Goal: Task Accomplishment & Management: Complete application form

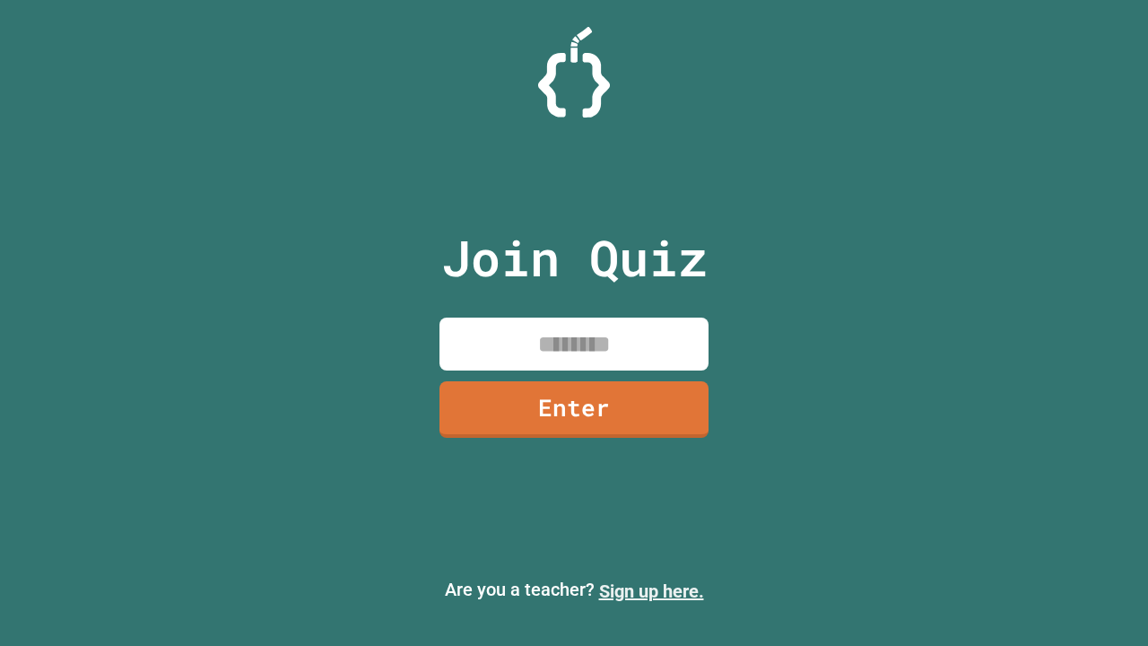
click at [651, 591] on link "Sign up here." at bounding box center [651, 592] width 105 height 22
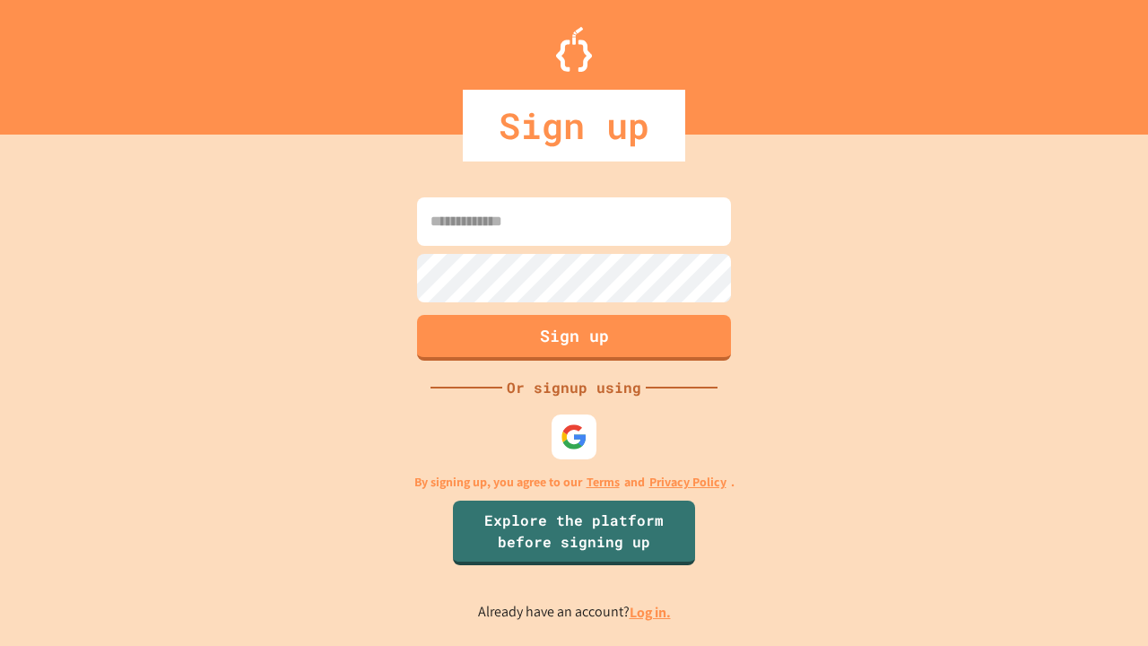
click at [651, 612] on link "Log in." at bounding box center [650, 612] width 41 height 19
